Goal: Information Seeking & Learning: Learn about a topic

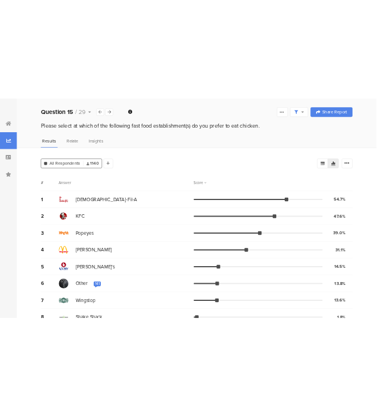
scroll to position [55, 0]
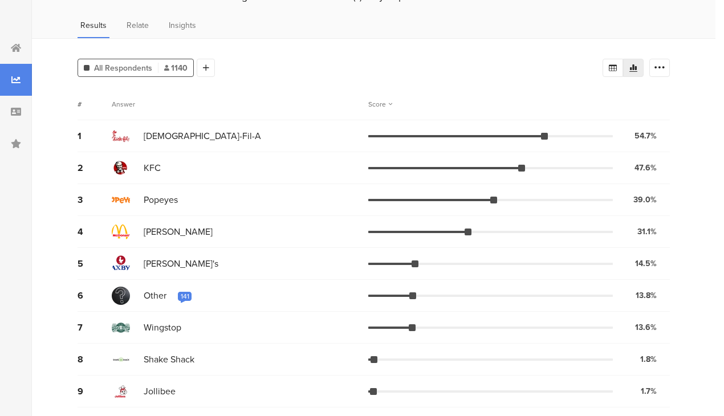
click at [151, 235] on span "[PERSON_NAME]" at bounding box center [178, 231] width 69 height 13
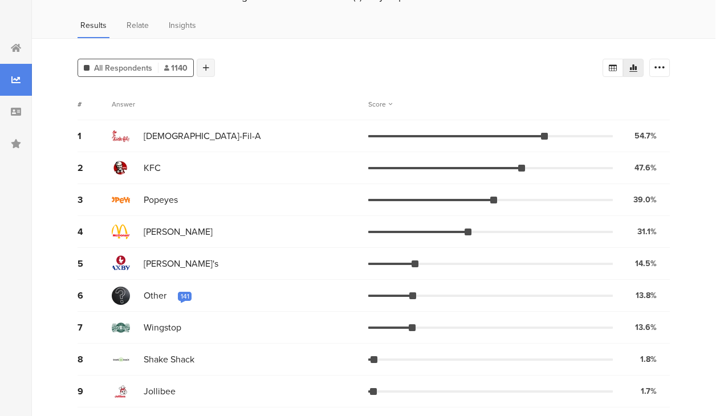
click at [209, 62] on div at bounding box center [206, 68] width 18 height 18
